Goal: Task Accomplishment & Management: Manage account settings

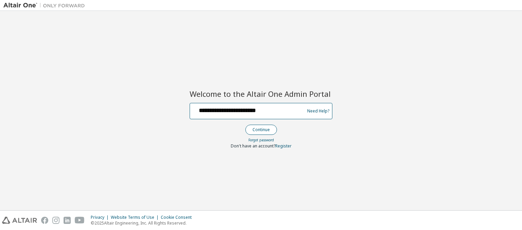
type input "**********"
click at [261, 130] on button "Continue" at bounding box center [262, 130] width 32 height 10
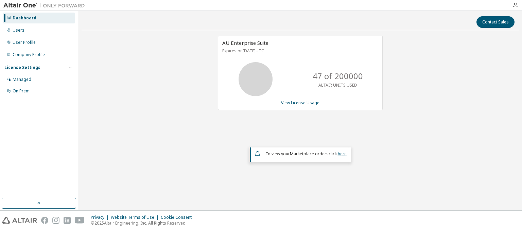
click at [342, 153] on link "here" at bounding box center [342, 154] width 9 height 6
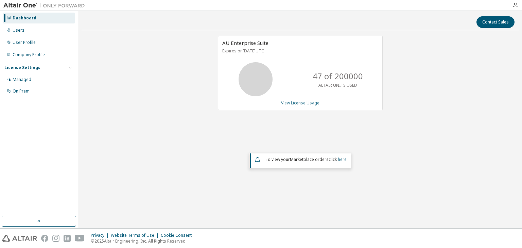
click at [300, 102] on link "View License Usage" at bounding box center [300, 103] width 38 height 6
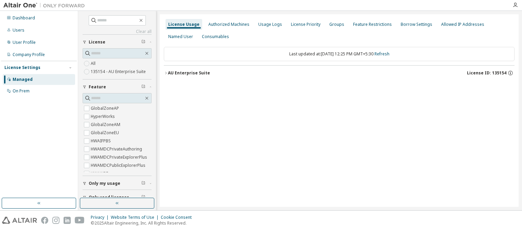
click at [341, 73] on div "AU Enterprise Suite License ID: 135154" at bounding box center [341, 73] width 347 height 6
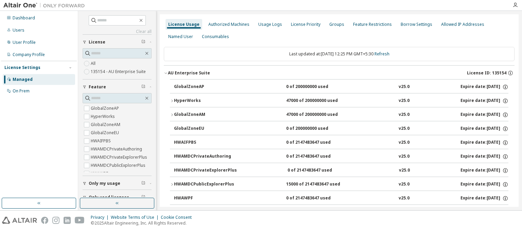
click at [339, 73] on div "AU Enterprise Suite License ID: 135154" at bounding box center [341, 73] width 347 height 6
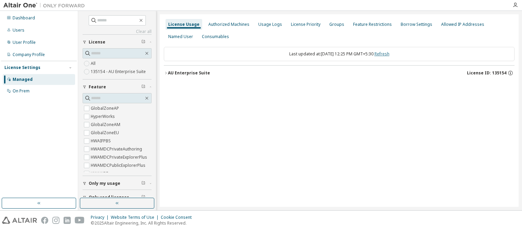
click at [389, 54] on link "Refresh" at bounding box center [382, 54] width 15 height 6
click at [18, 30] on div "Users" at bounding box center [19, 30] width 12 height 5
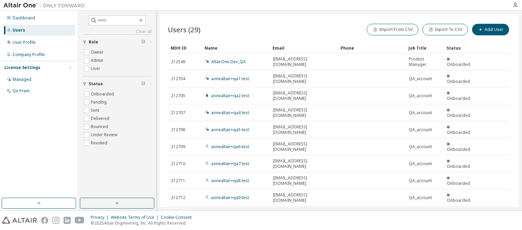
click at [185, 48] on div "MDH ID" at bounding box center [185, 48] width 29 height 11
click at [236, 48] on div "Name" at bounding box center [236, 48] width 63 height 11
click at [304, 48] on div "Email" at bounding box center [304, 48] width 63 height 11
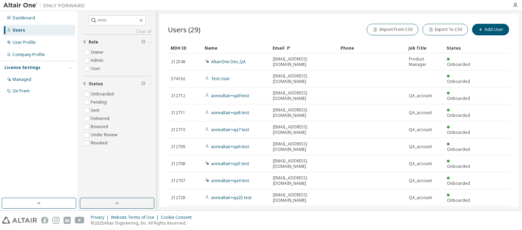
click at [304, 48] on div "Email" at bounding box center [304, 48] width 63 height 11
click at [372, 48] on div "Phone" at bounding box center [372, 48] width 63 height 11
click at [425, 48] on div "Job Title" at bounding box center [425, 48] width 33 height 11
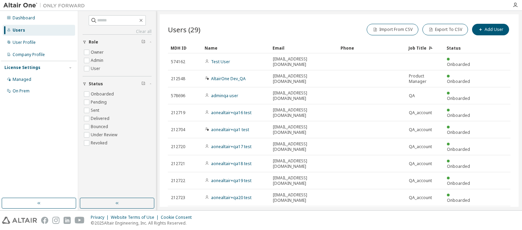
click at [461, 48] on div "Status" at bounding box center [461, 48] width 29 height 11
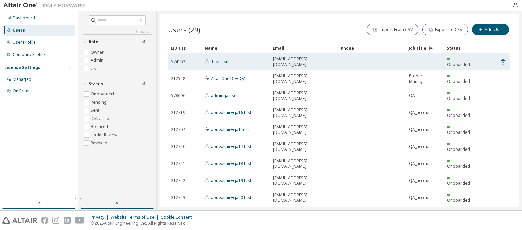
click at [236, 59] on div "Test User" at bounding box center [236, 61] width 62 height 5
